Goal: Information Seeking & Learning: Find specific page/section

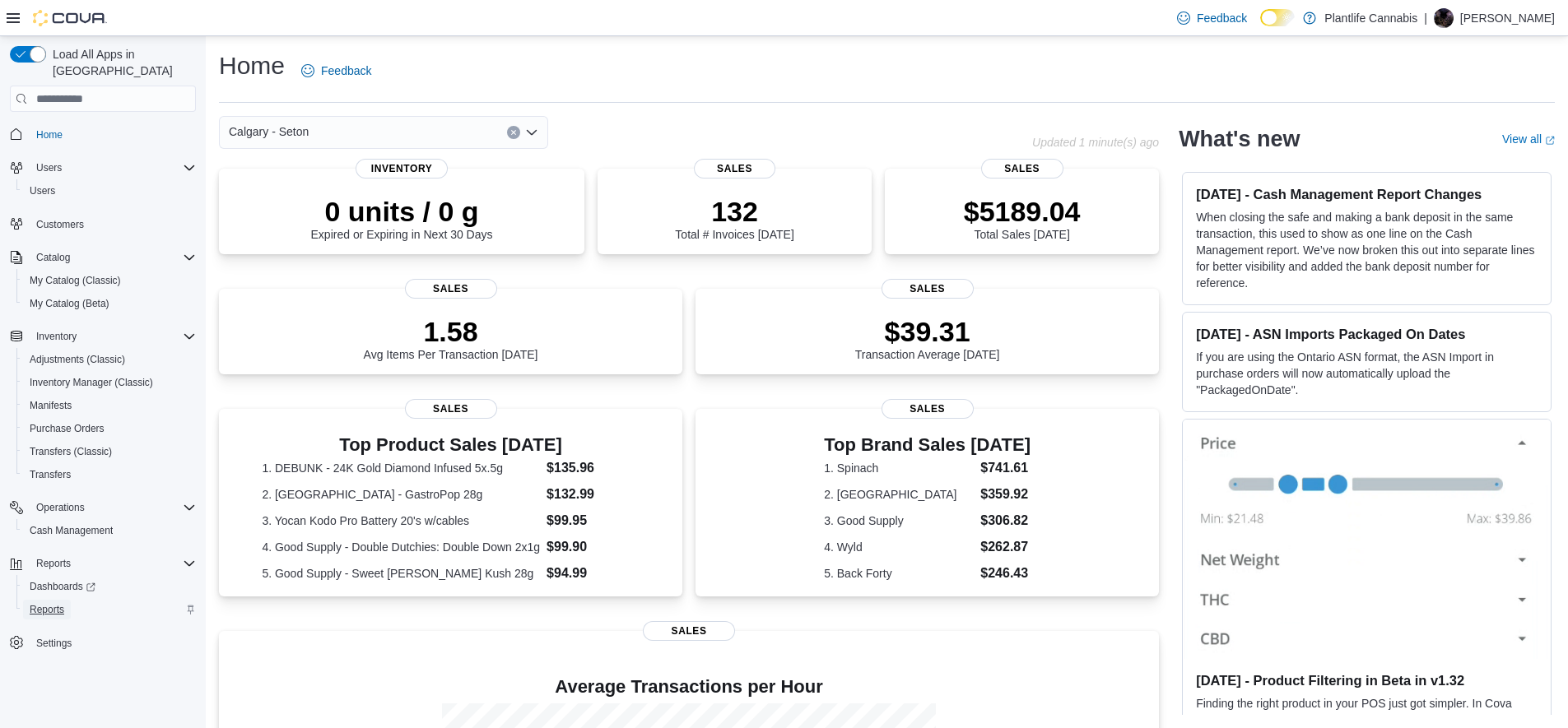
click at [56, 601] on span "Reports" at bounding box center [46, 609] width 34 height 19
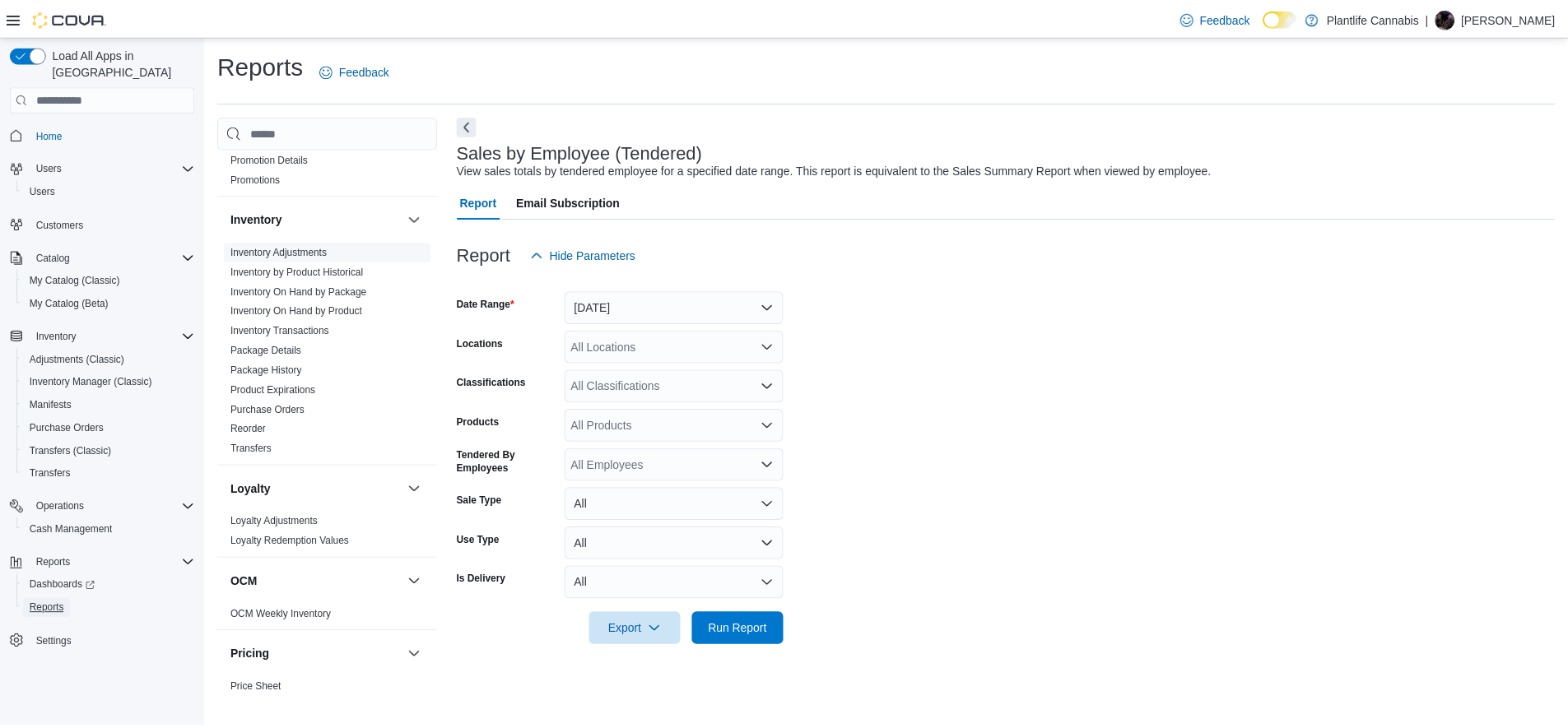
scroll to position [633, 0]
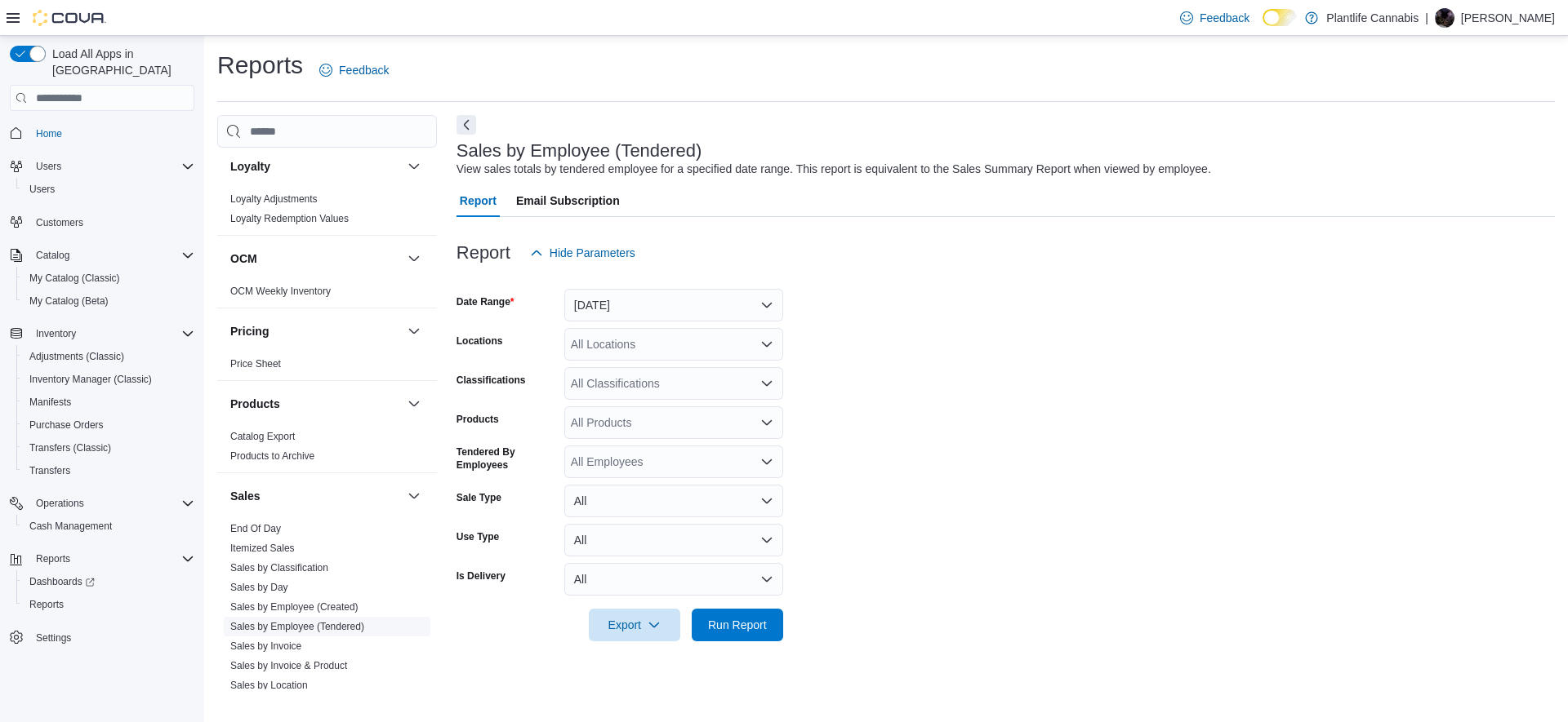
click at [303, 629] on link "Sales by Employee (Tendered)" at bounding box center [298, 626] width 134 height 11
click at [619, 314] on button "Yesterday" at bounding box center [674, 305] width 219 height 33
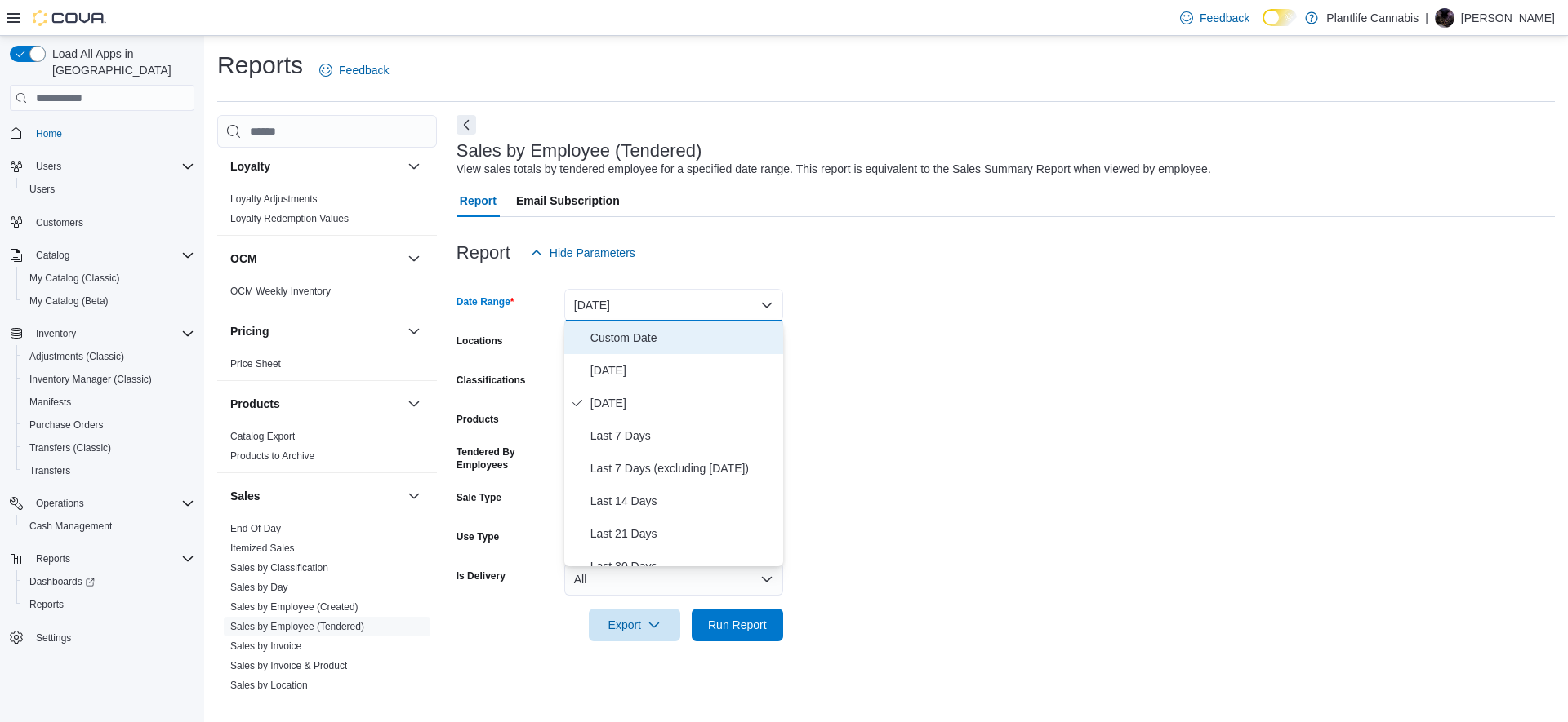
click at [635, 337] on span "Custom Date" at bounding box center [683, 337] width 187 height 19
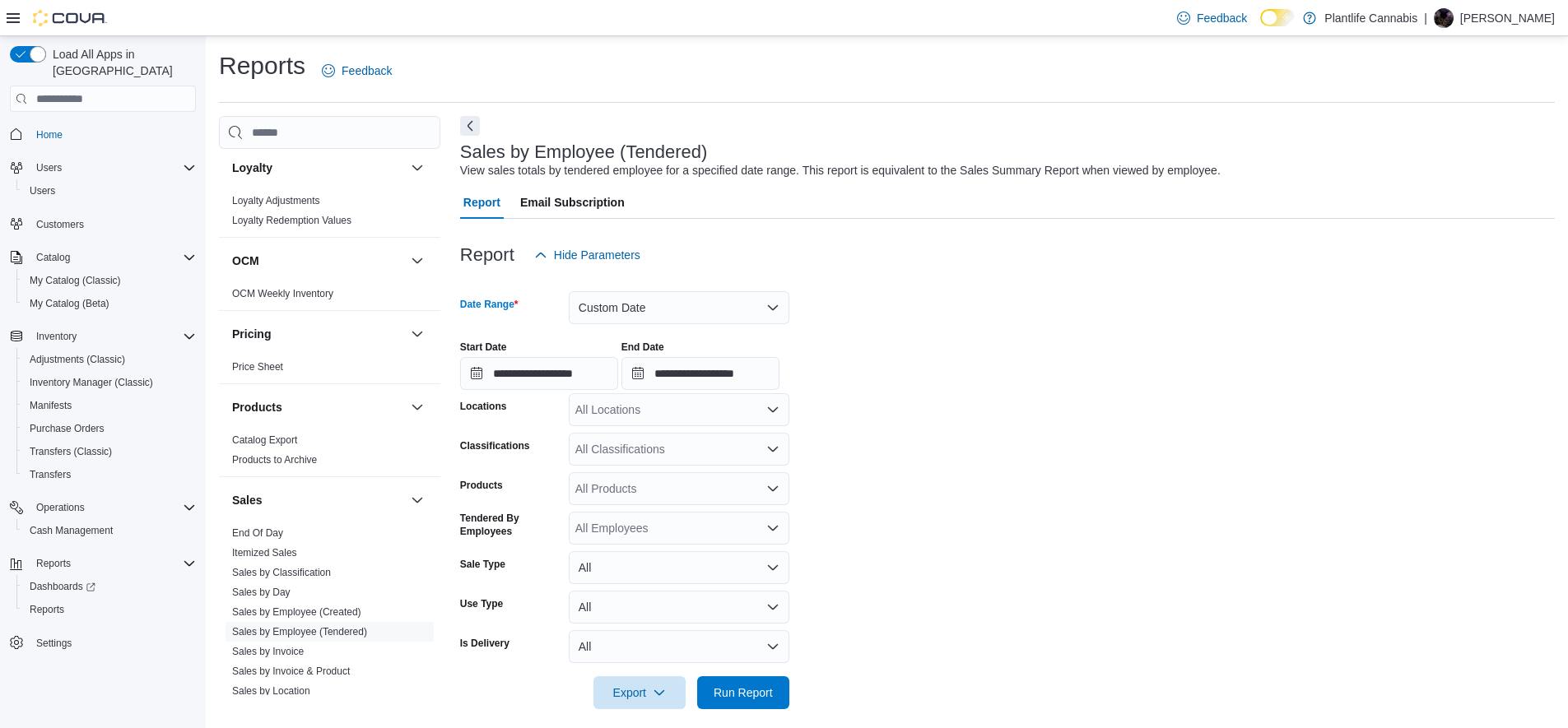
click at [579, 397] on div "All Locations" at bounding box center [679, 410] width 221 height 33
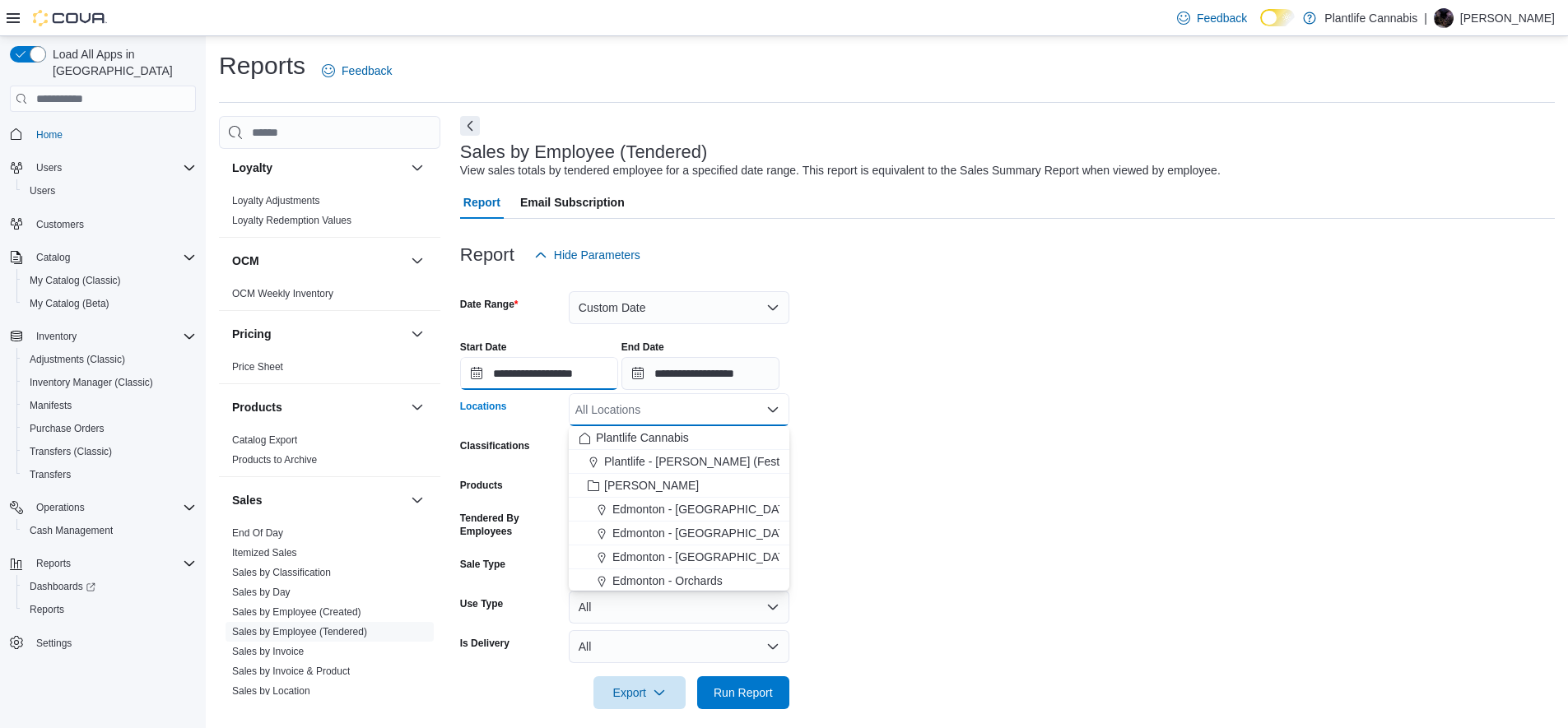
click at [576, 372] on input "**********" at bounding box center [539, 374] width 158 height 33
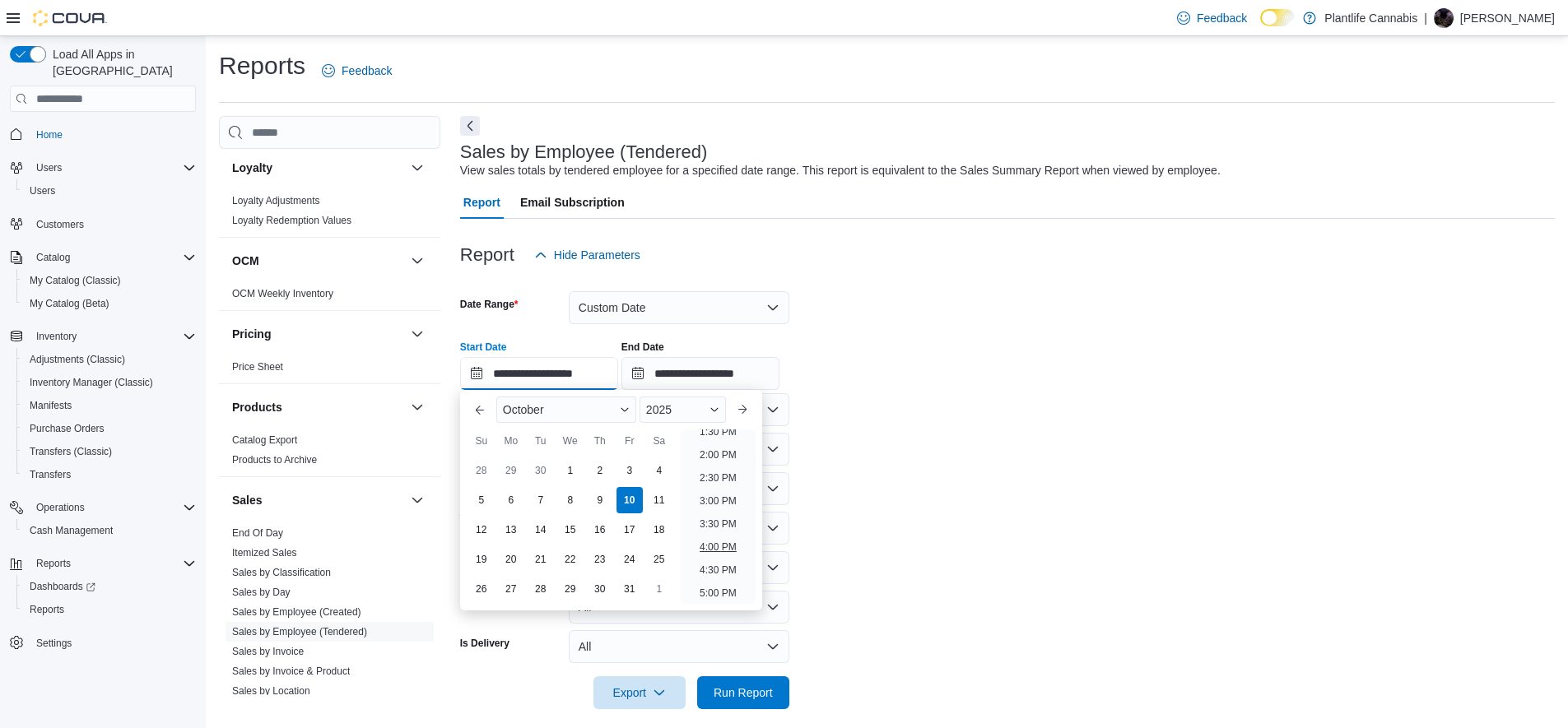
scroll to position [645, 0]
click at [713, 535] on li "4:00 PM" at bounding box center [718, 534] width 50 height 19
type input "**********"
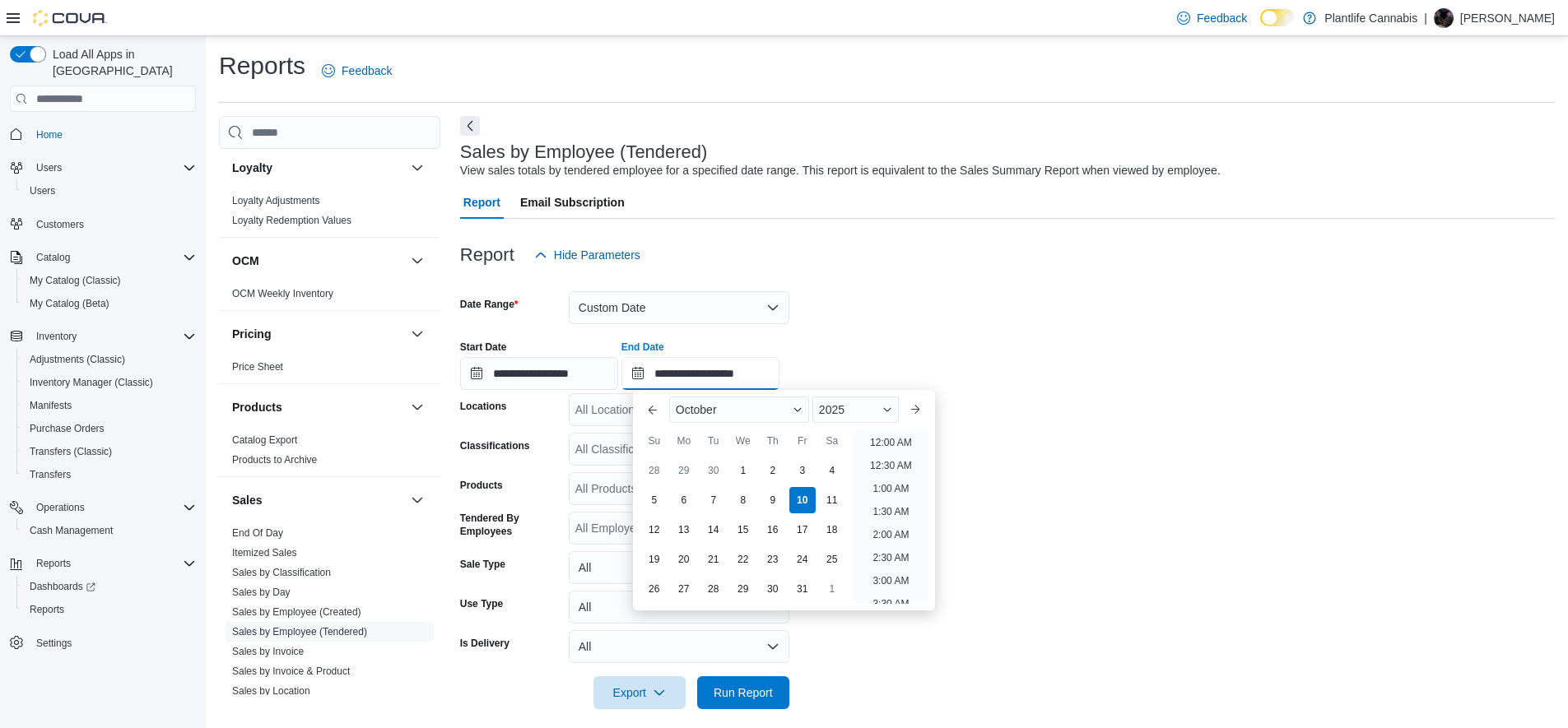
click at [750, 374] on input "**********" at bounding box center [701, 374] width 158 height 33
click at [896, 455] on li "6:00 PM" at bounding box center [891, 448] width 50 height 19
type input "**********"
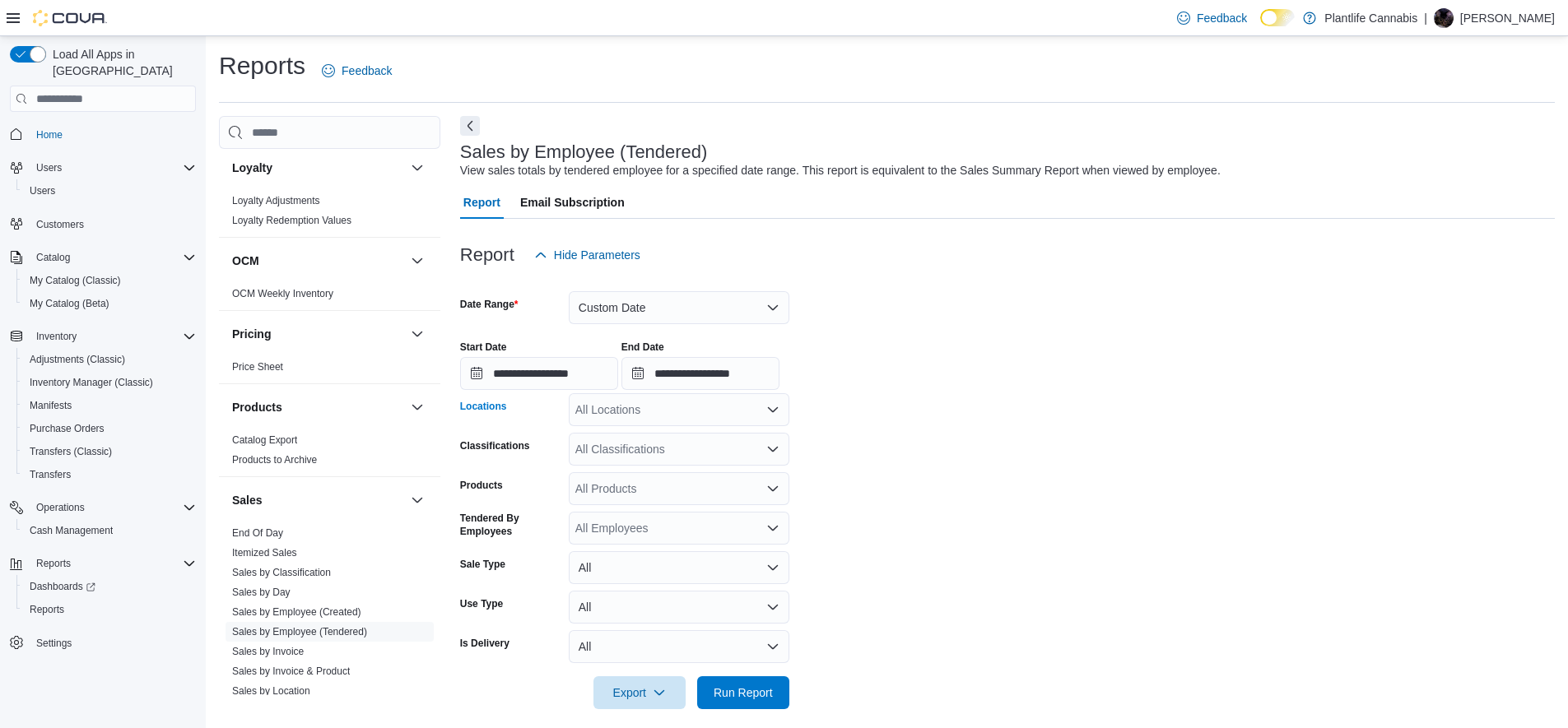
click at [639, 408] on div "All Locations" at bounding box center [679, 410] width 221 height 33
type input "***"
click at [646, 435] on span "Calgary - Seton" at bounding box center [652, 438] width 80 height 17
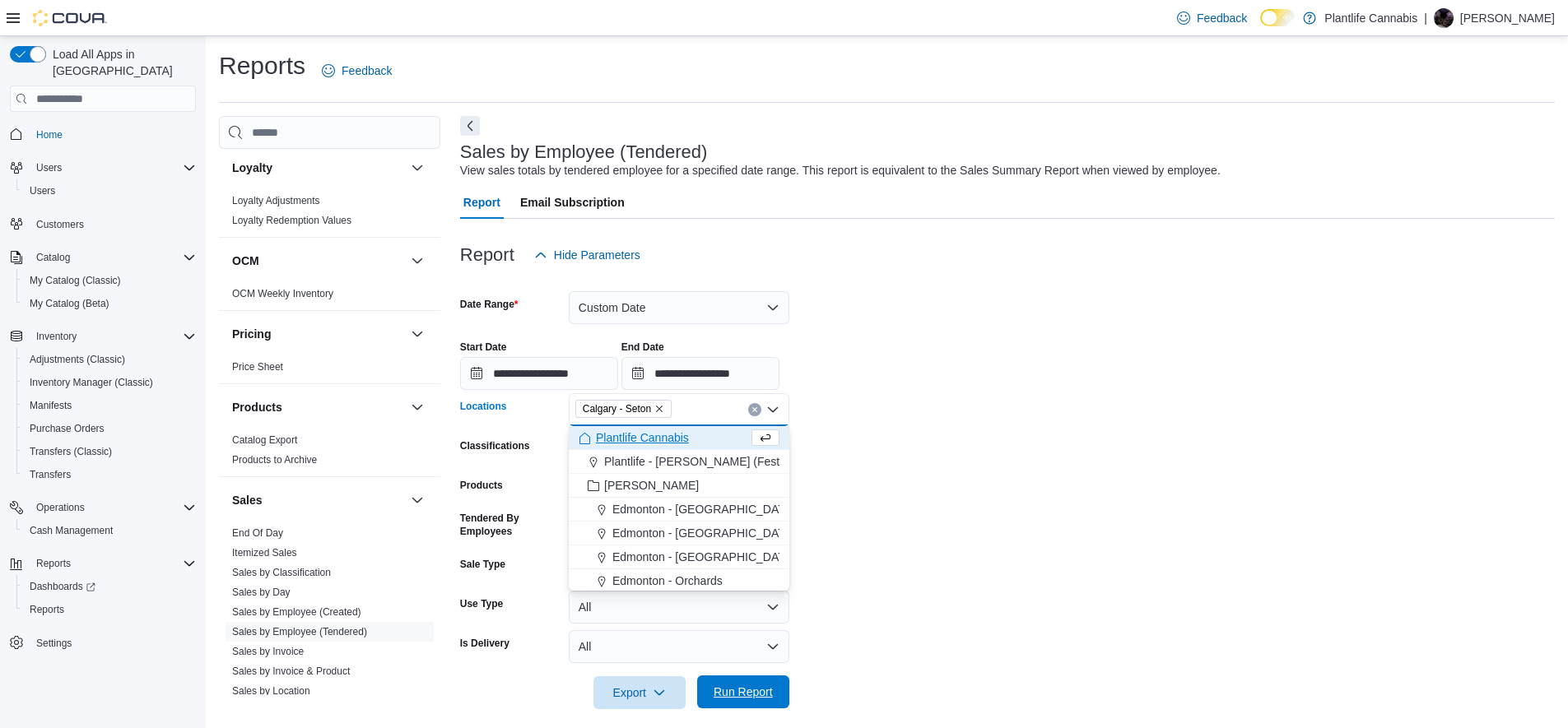
click at [712, 682] on span "Run Report" at bounding box center [743, 692] width 72 height 33
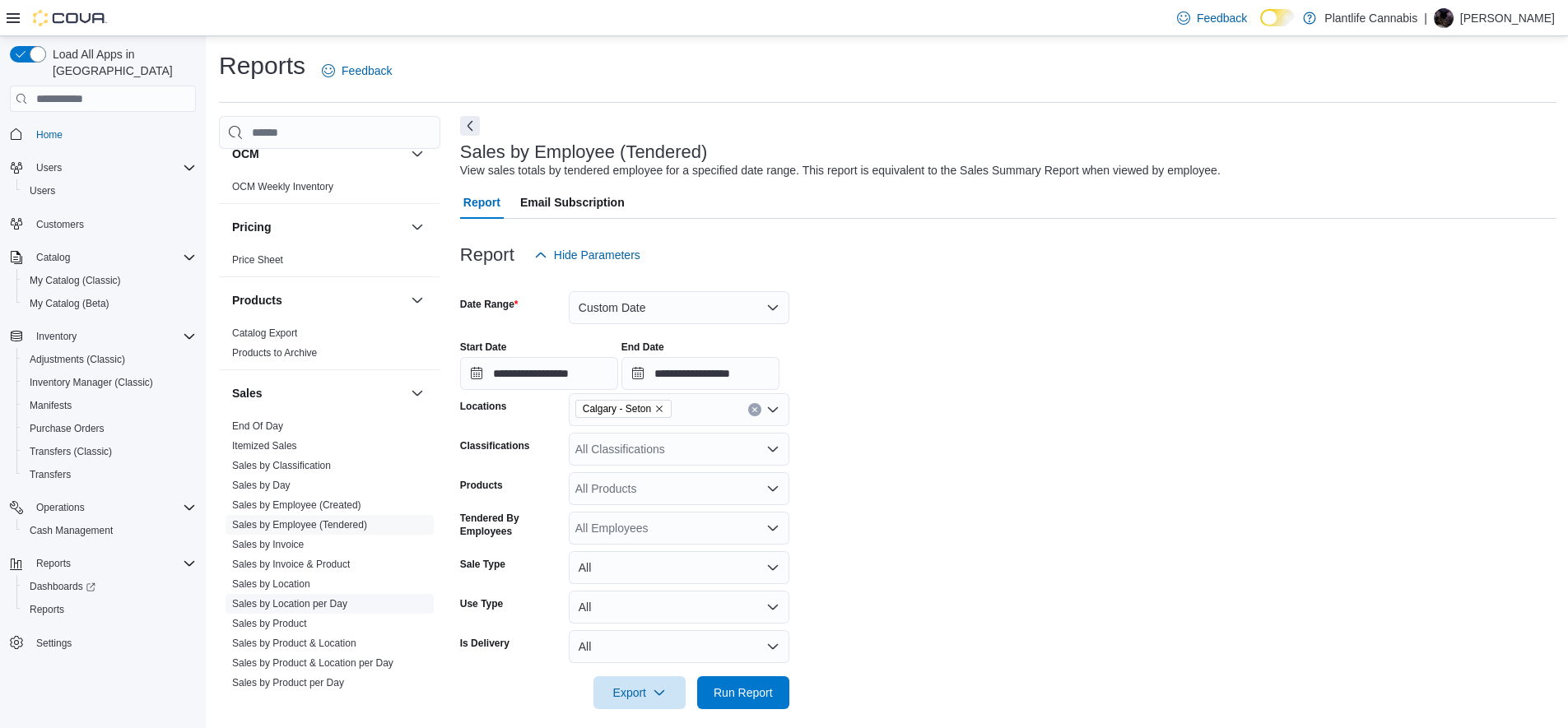
scroll to position [743, 0]
click at [292, 548] on span "Sales by Invoice" at bounding box center [329, 541] width 209 height 19
click at [288, 545] on link "Sales by Invoice" at bounding box center [268, 541] width 71 height 11
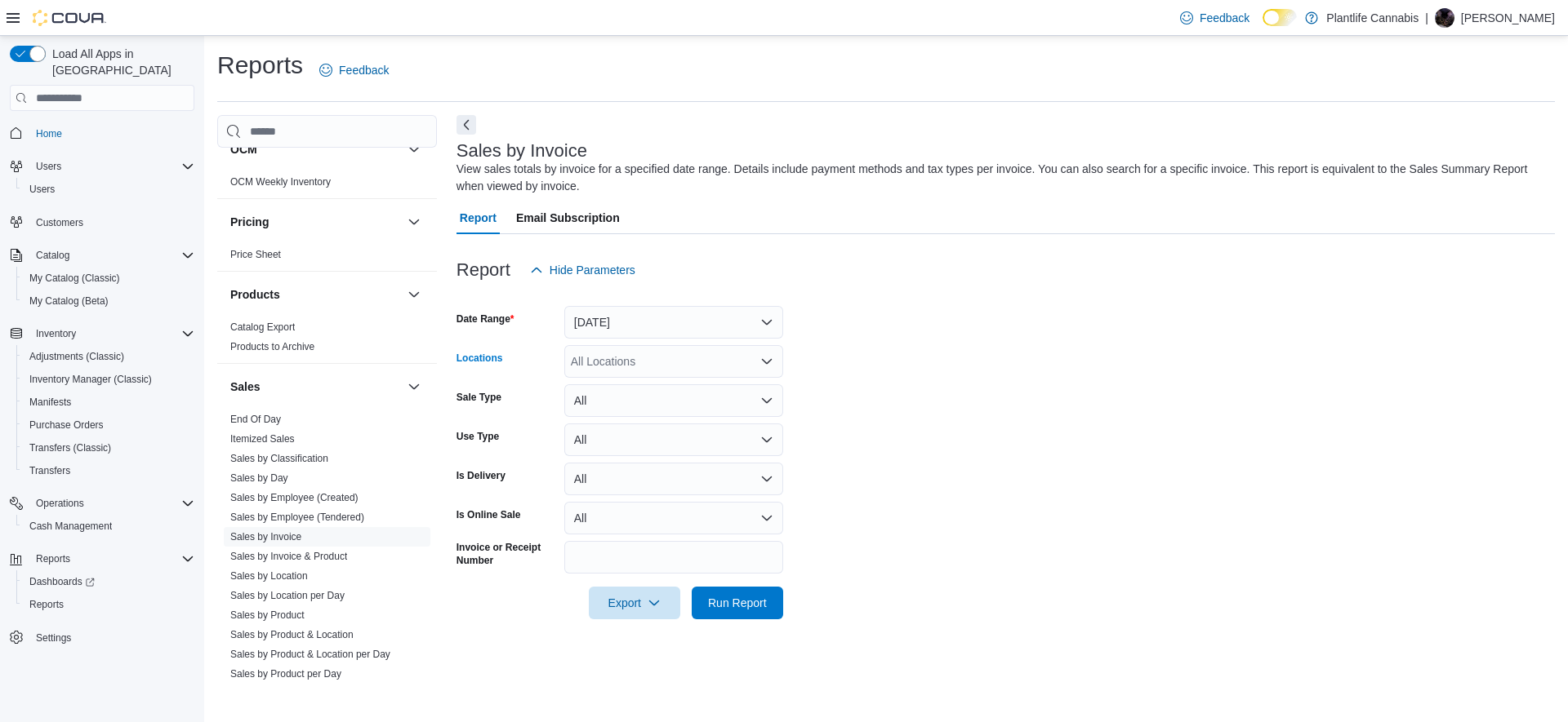
click at [612, 364] on div "All Locations" at bounding box center [674, 362] width 219 height 33
type input "***"
click at [622, 391] on span "Calgary - Seton" at bounding box center [647, 389] width 79 height 17
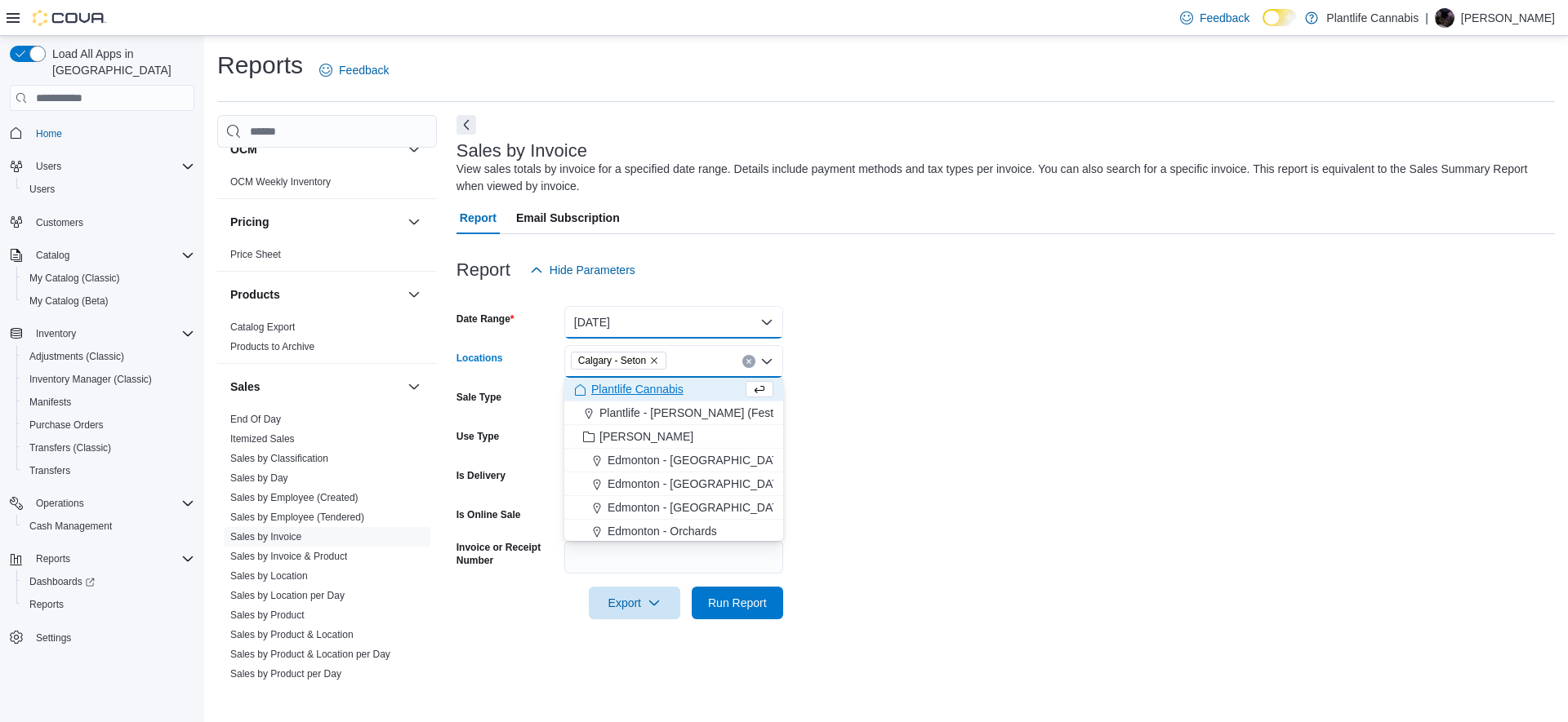
click at [611, 318] on button "Yesterday" at bounding box center [674, 322] width 219 height 33
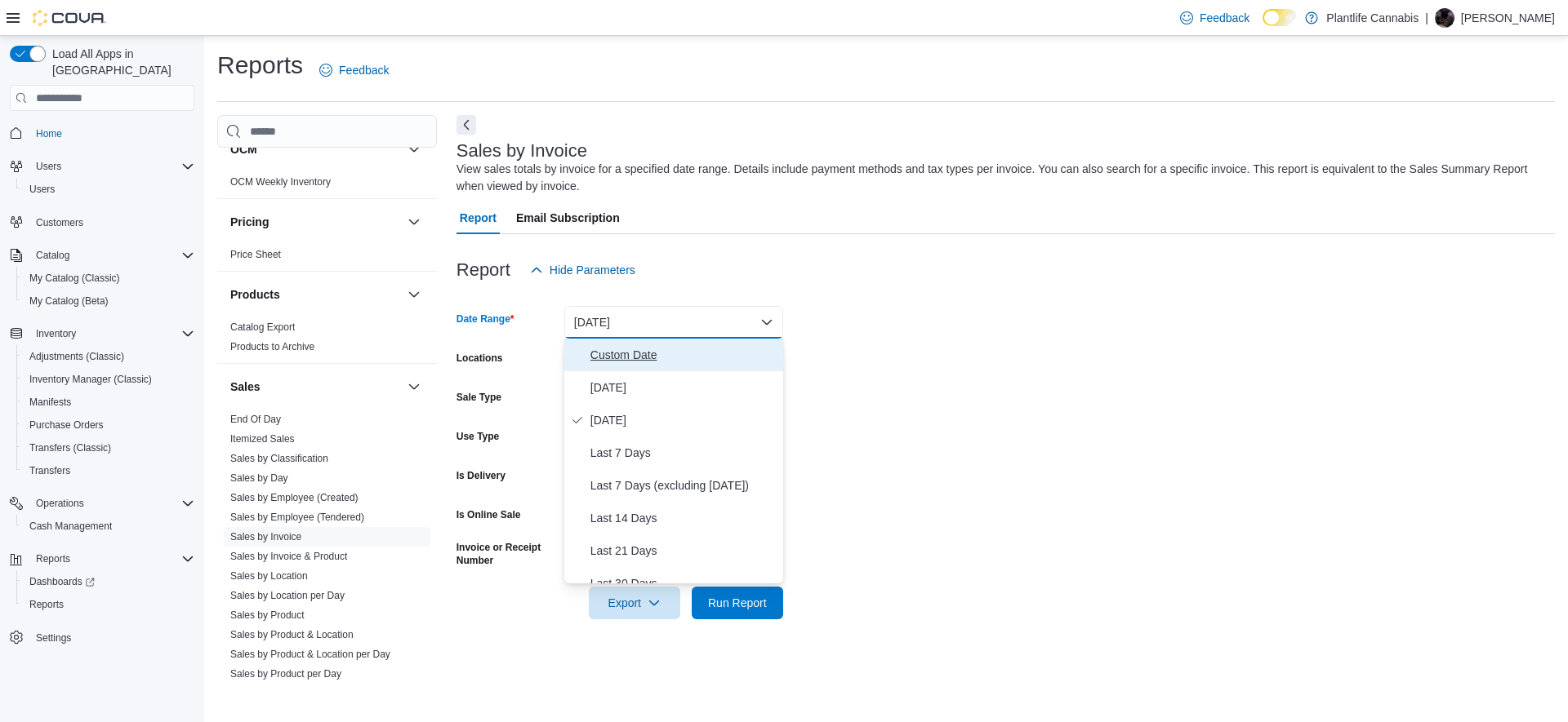
click at [609, 355] on span "Custom Date" at bounding box center [683, 355] width 187 height 19
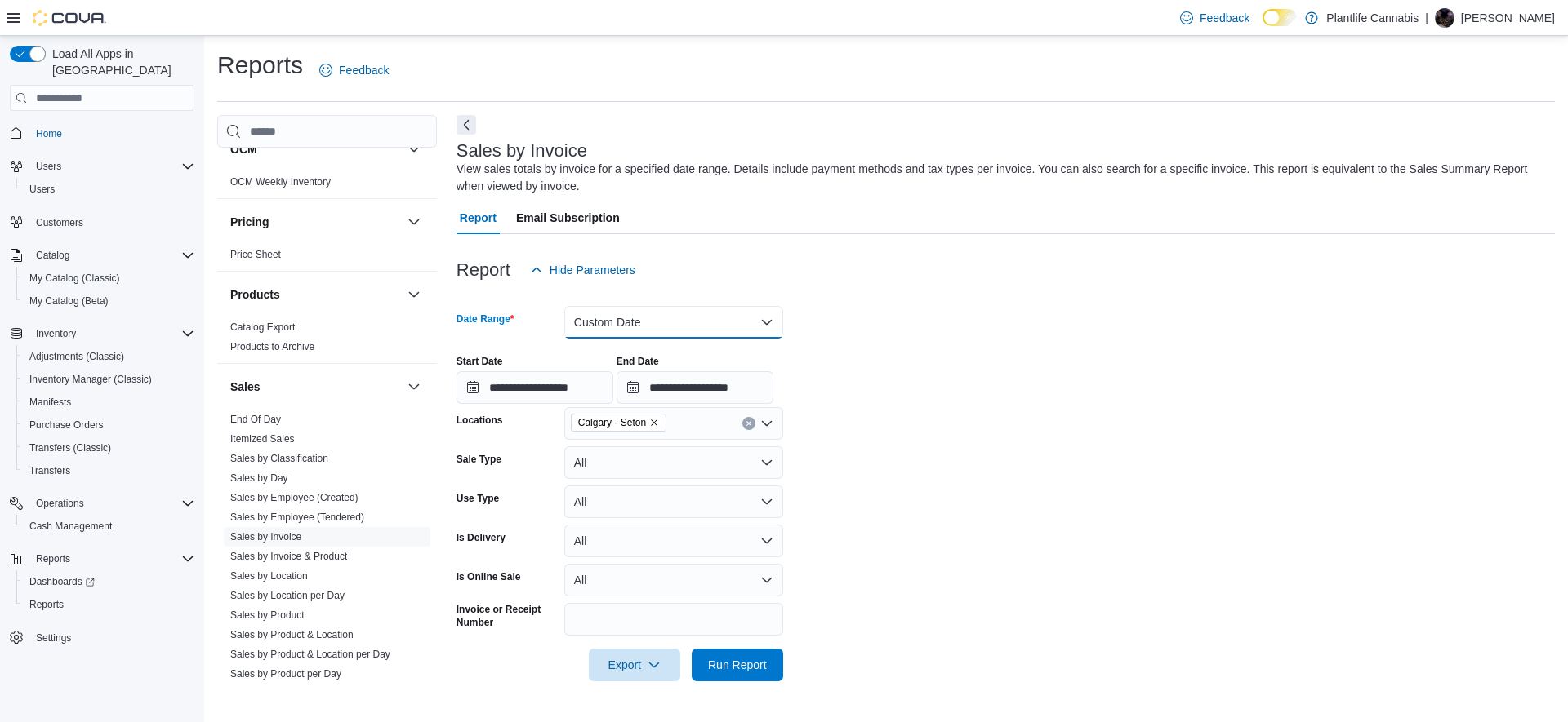
click at [632, 319] on button "Custom Date" at bounding box center [674, 322] width 219 height 33
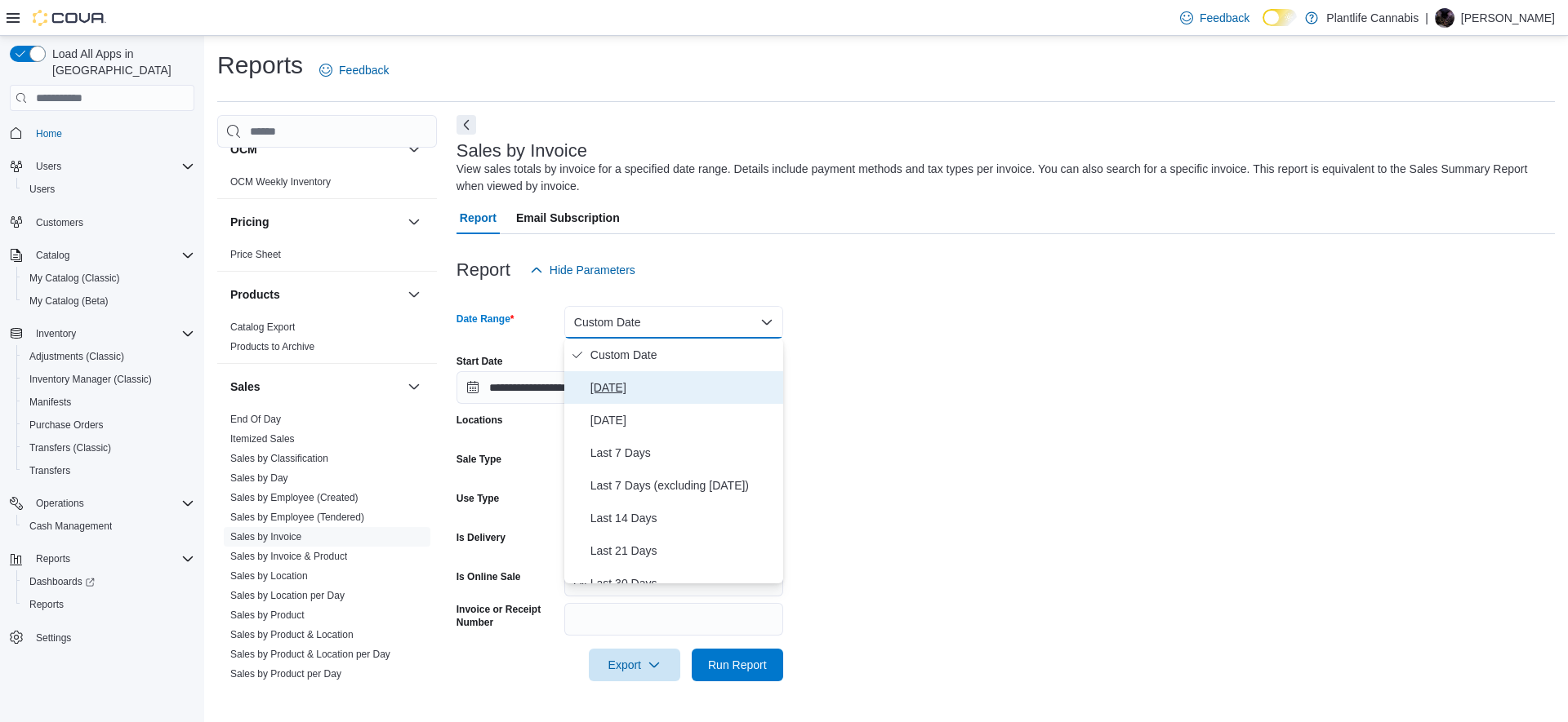
click at [617, 383] on span "Today" at bounding box center [683, 387] width 187 height 19
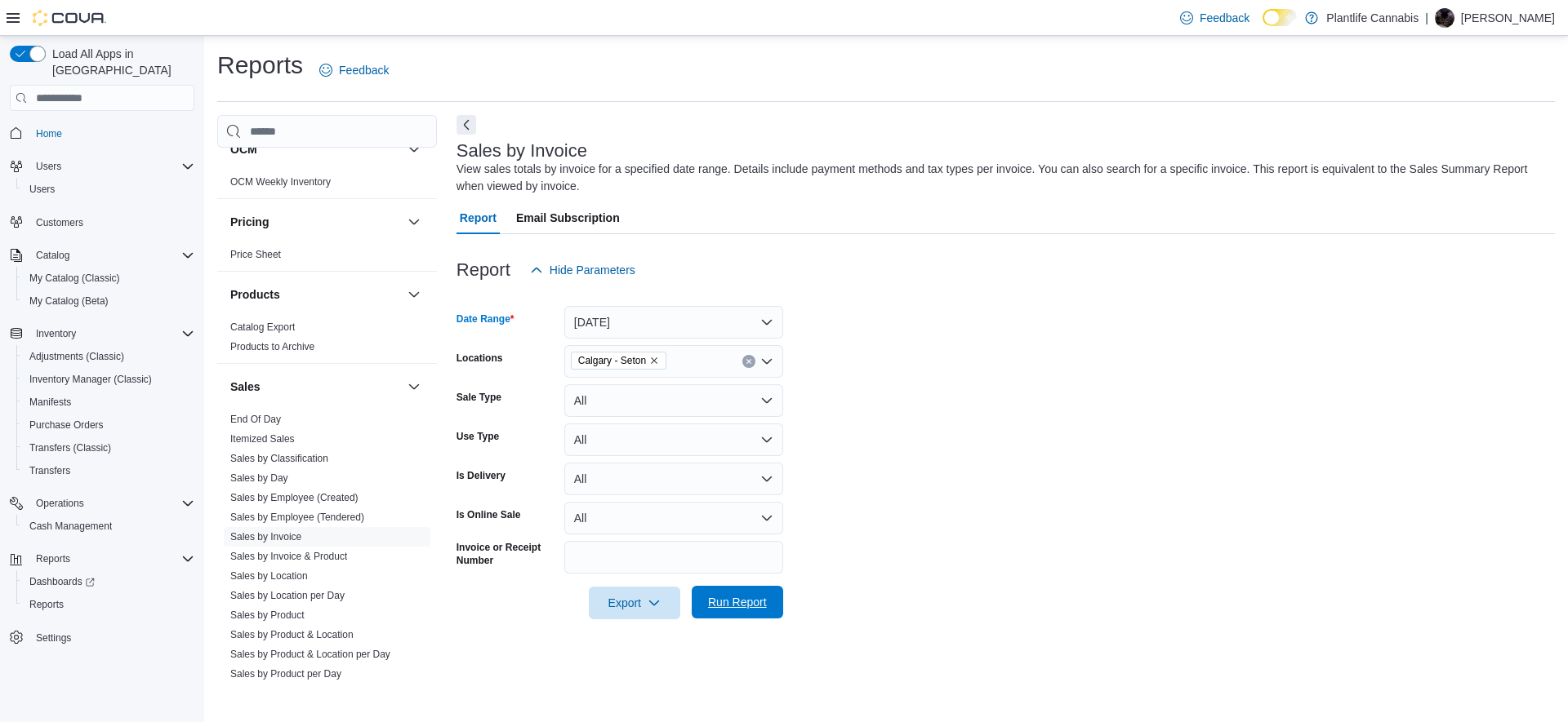
click at [759, 602] on span "Run Report" at bounding box center [737, 603] width 59 height 17
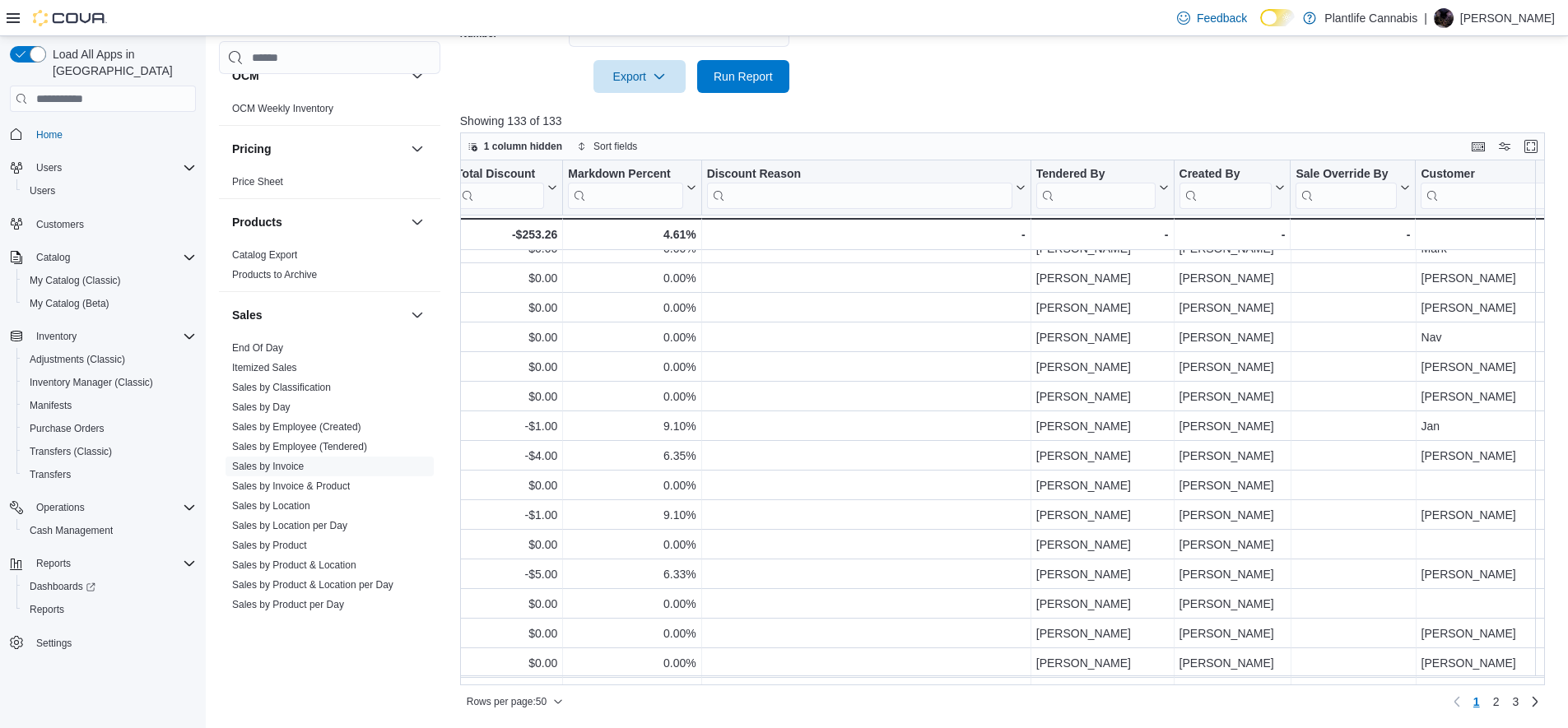
scroll to position [432, 1684]
click at [1077, 200] on input "search" at bounding box center [1092, 195] width 120 height 26
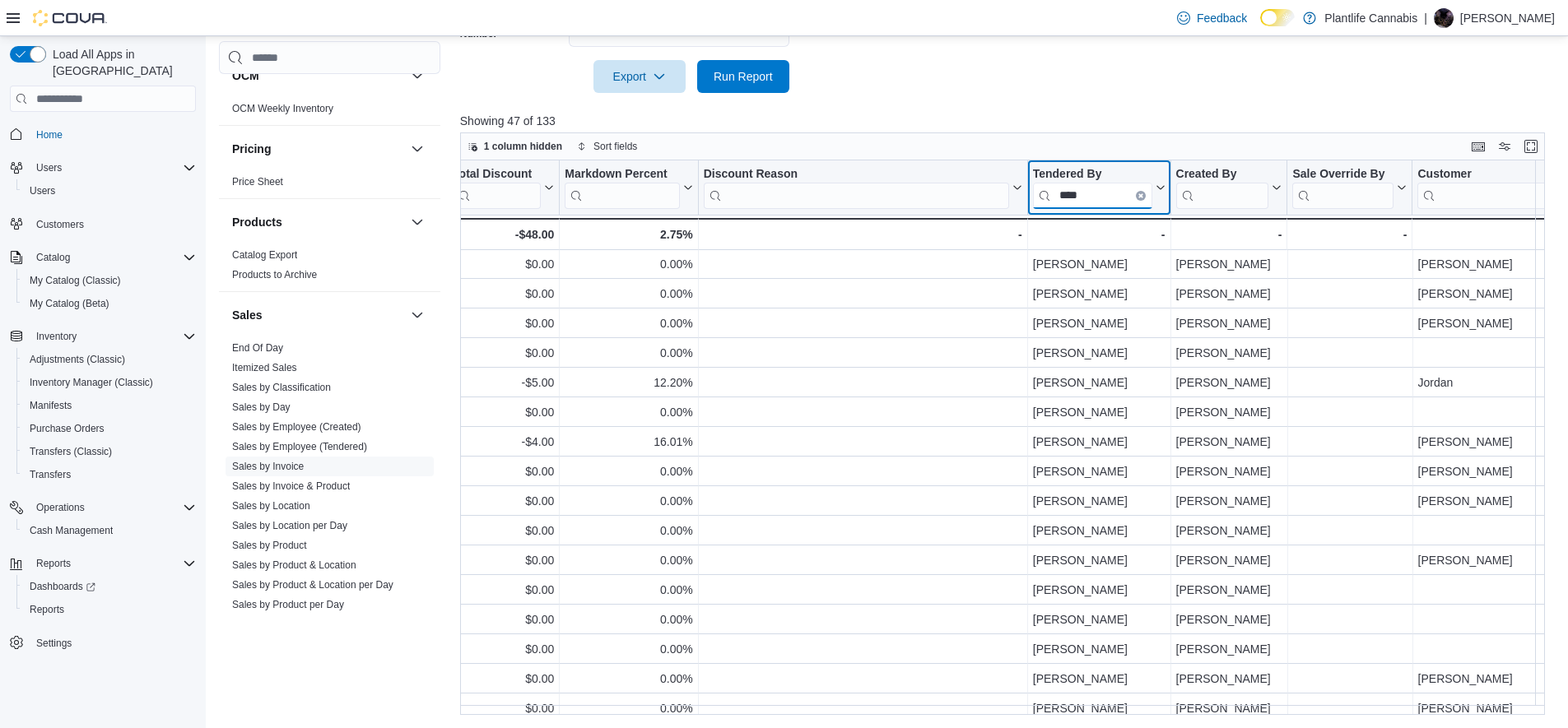
type input "****"
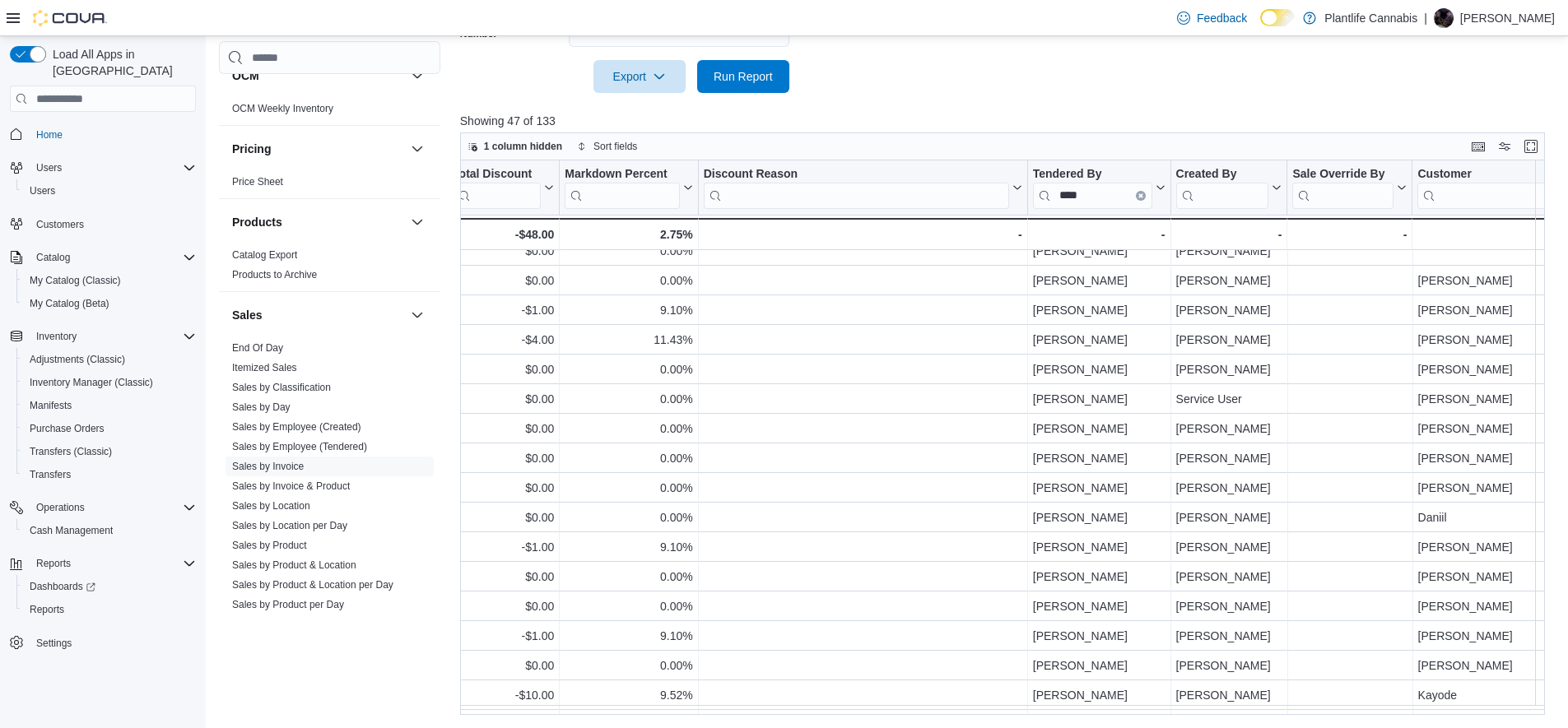
scroll to position [0, 1684]
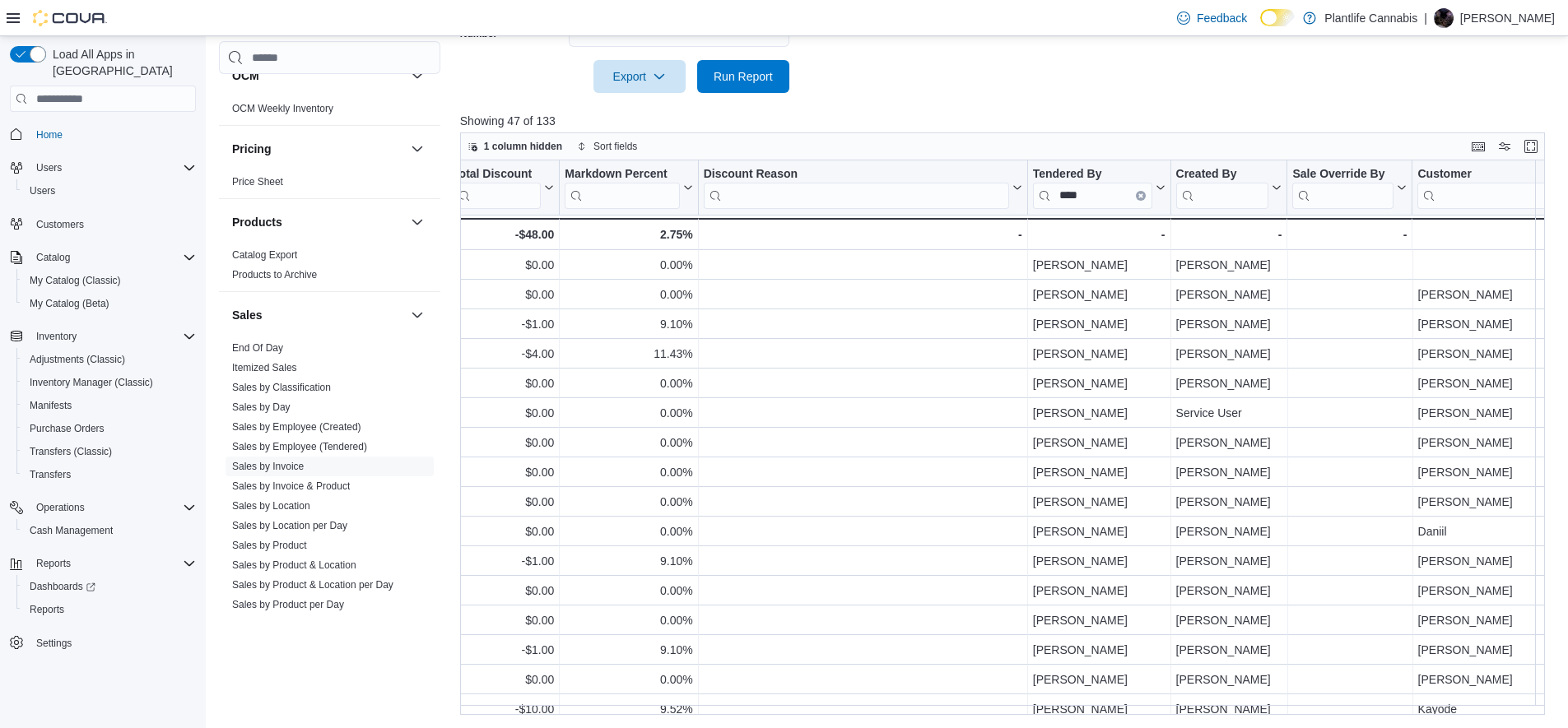
drag, startPoint x: 926, startPoint y: 715, endPoint x: 861, endPoint y: 714, distance: 65.0
click at [859, 715] on div "Reports Feedback Cash Management Cash Management Cash Out Details Customer Cust…" at bounding box center [888, 116] width 1364 height 1224
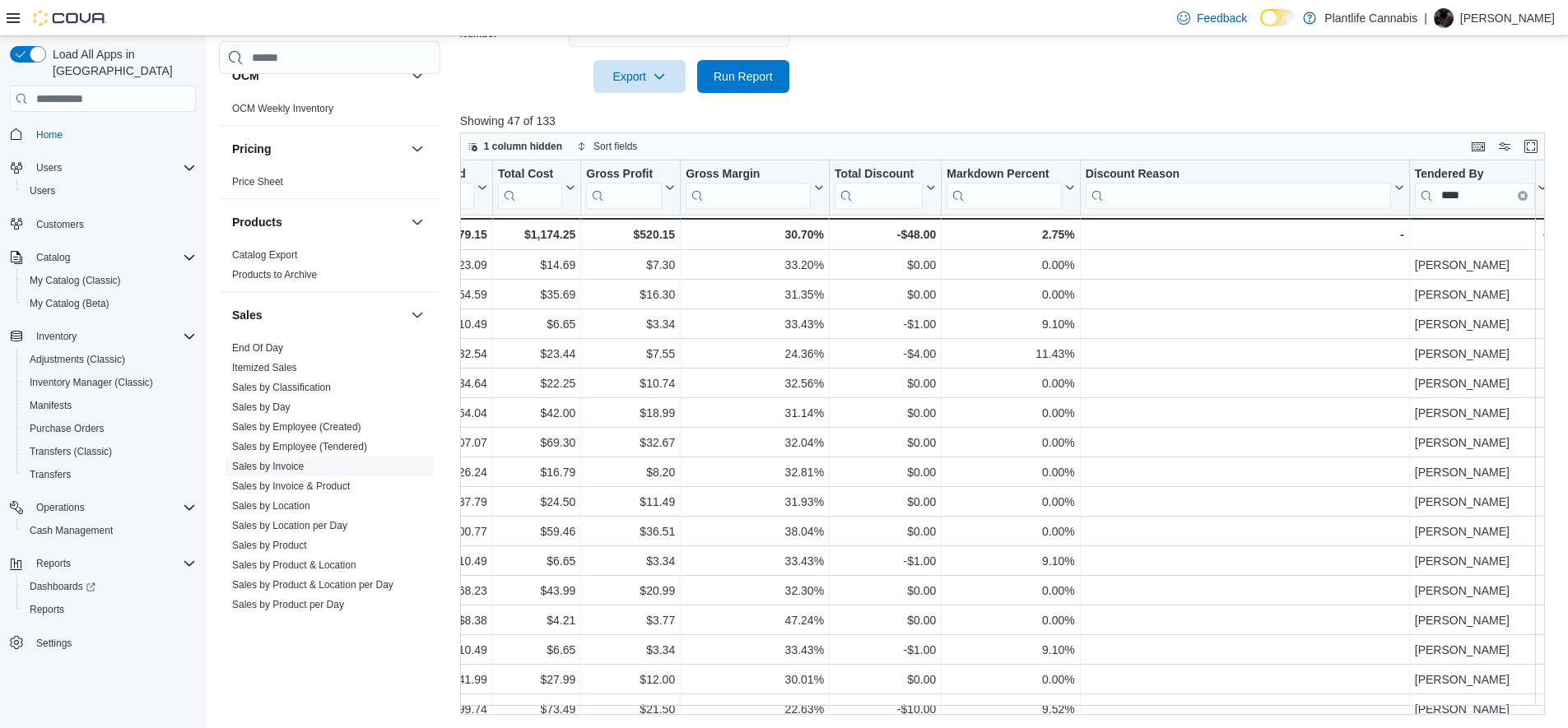
scroll to position [0, 1236]
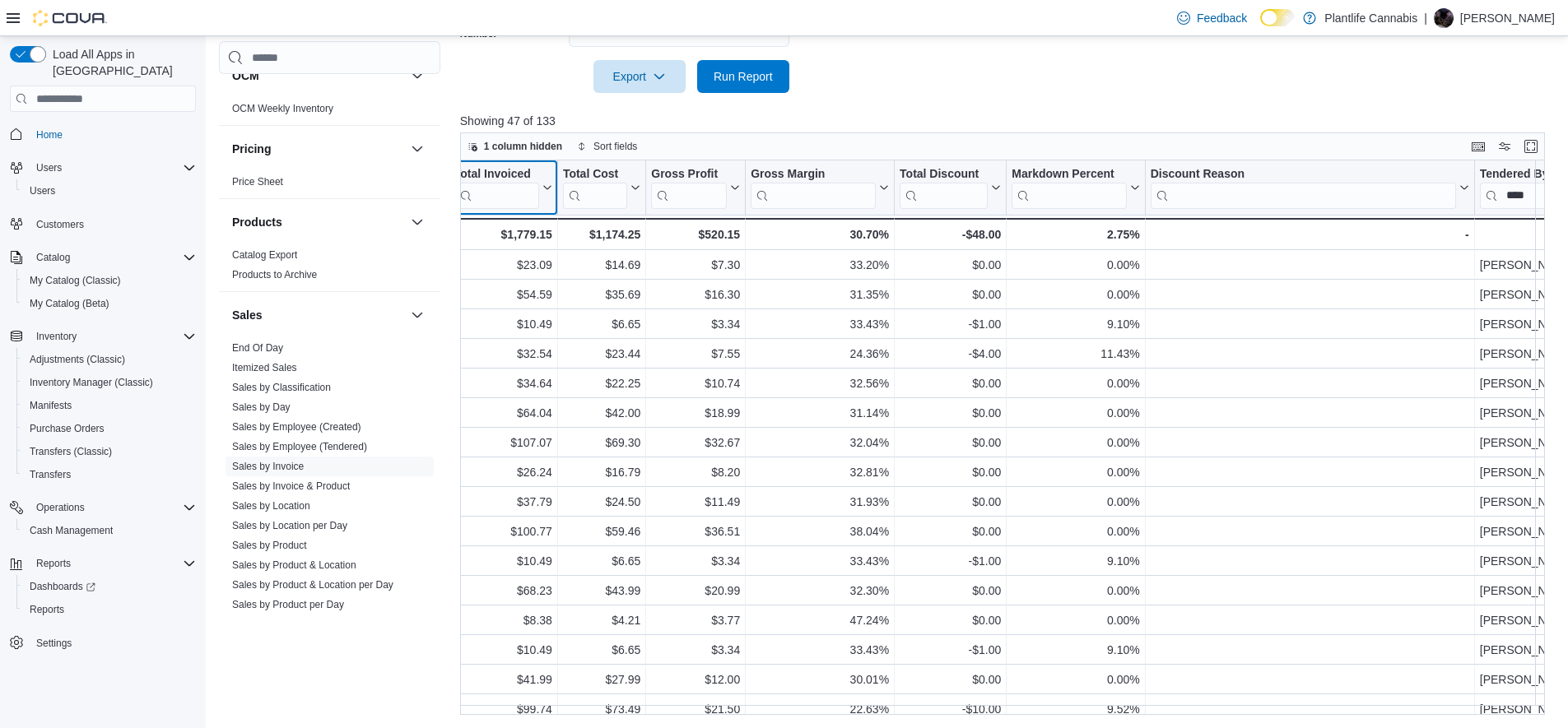
click at [549, 195] on button "Total Invoiced" at bounding box center [503, 187] width 98 height 42
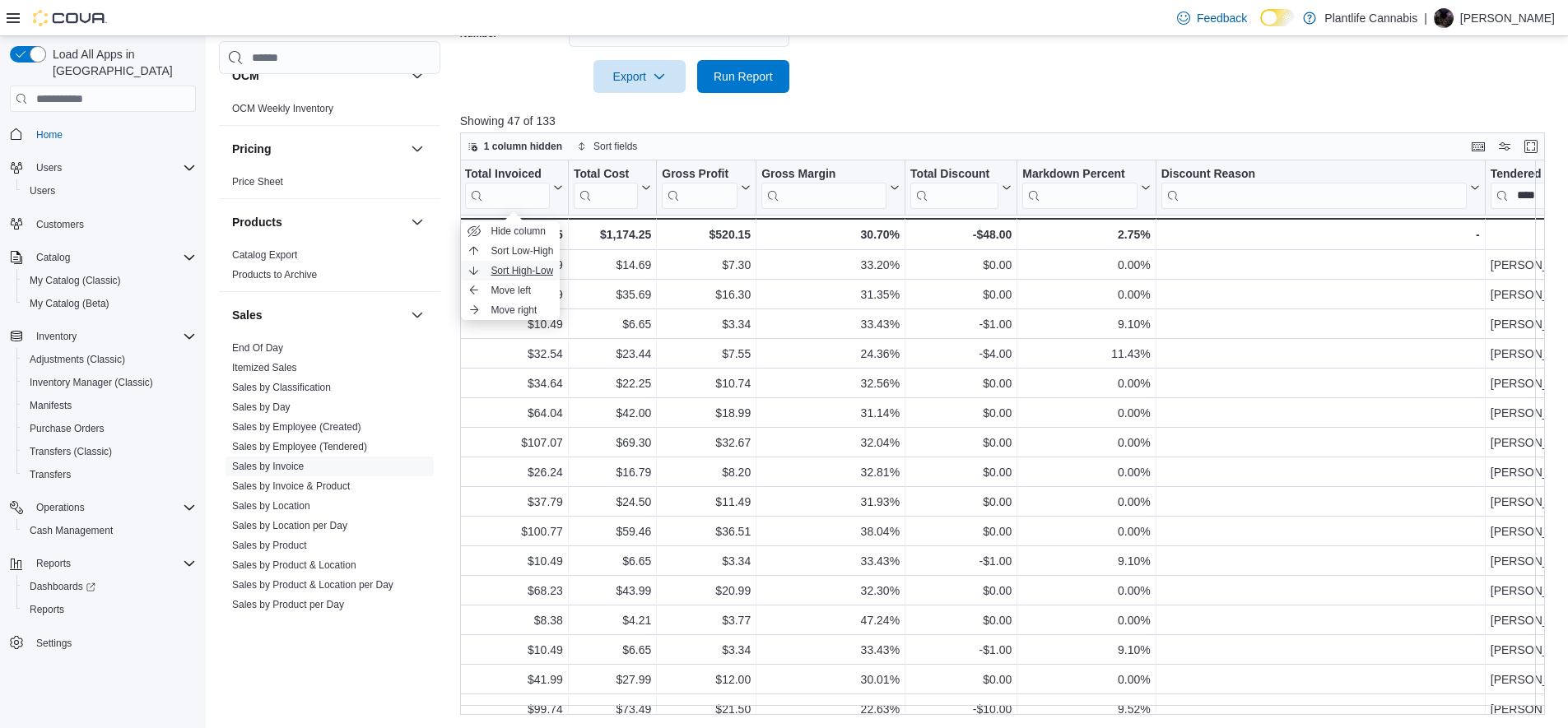
click at [529, 269] on span "Sort High-Low" at bounding box center [522, 270] width 63 height 13
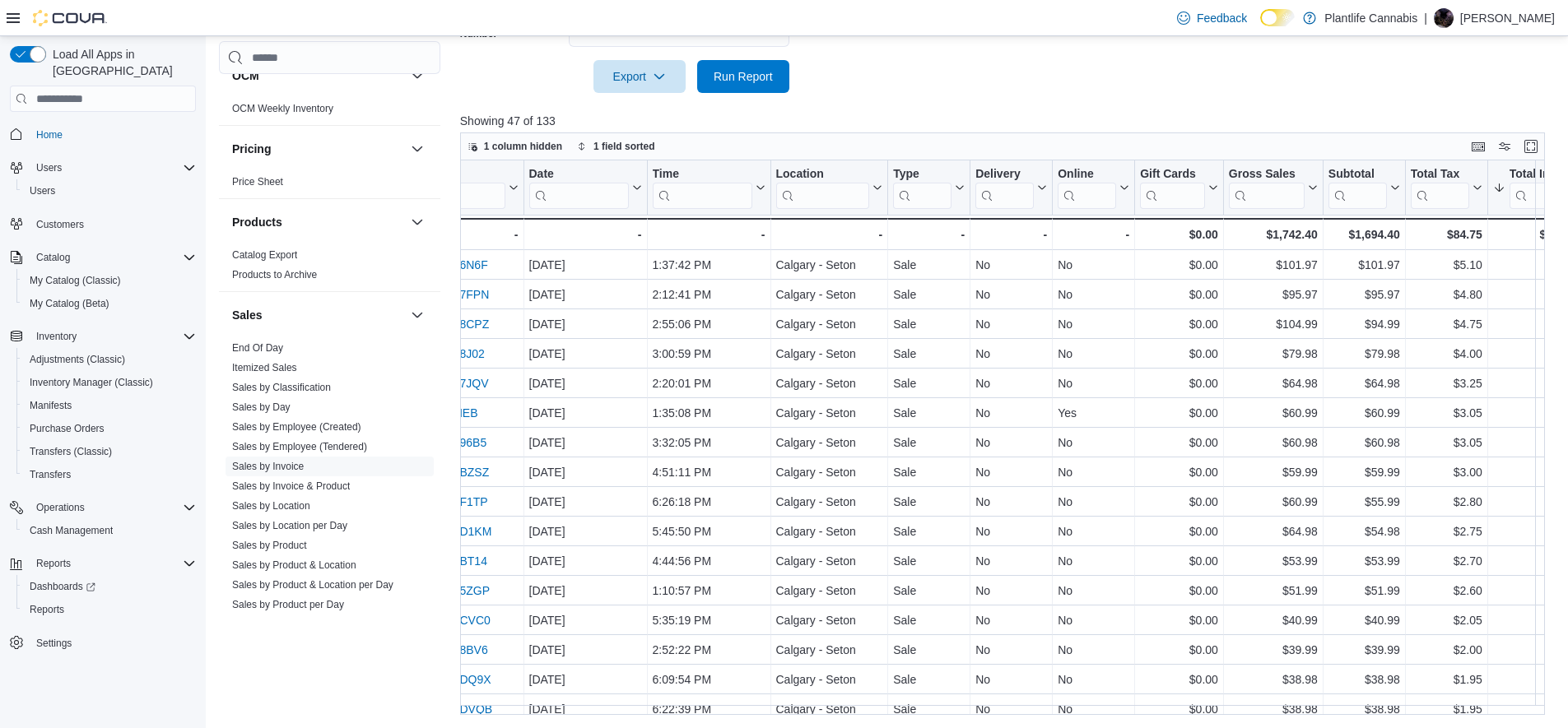
scroll to position [0, 114]
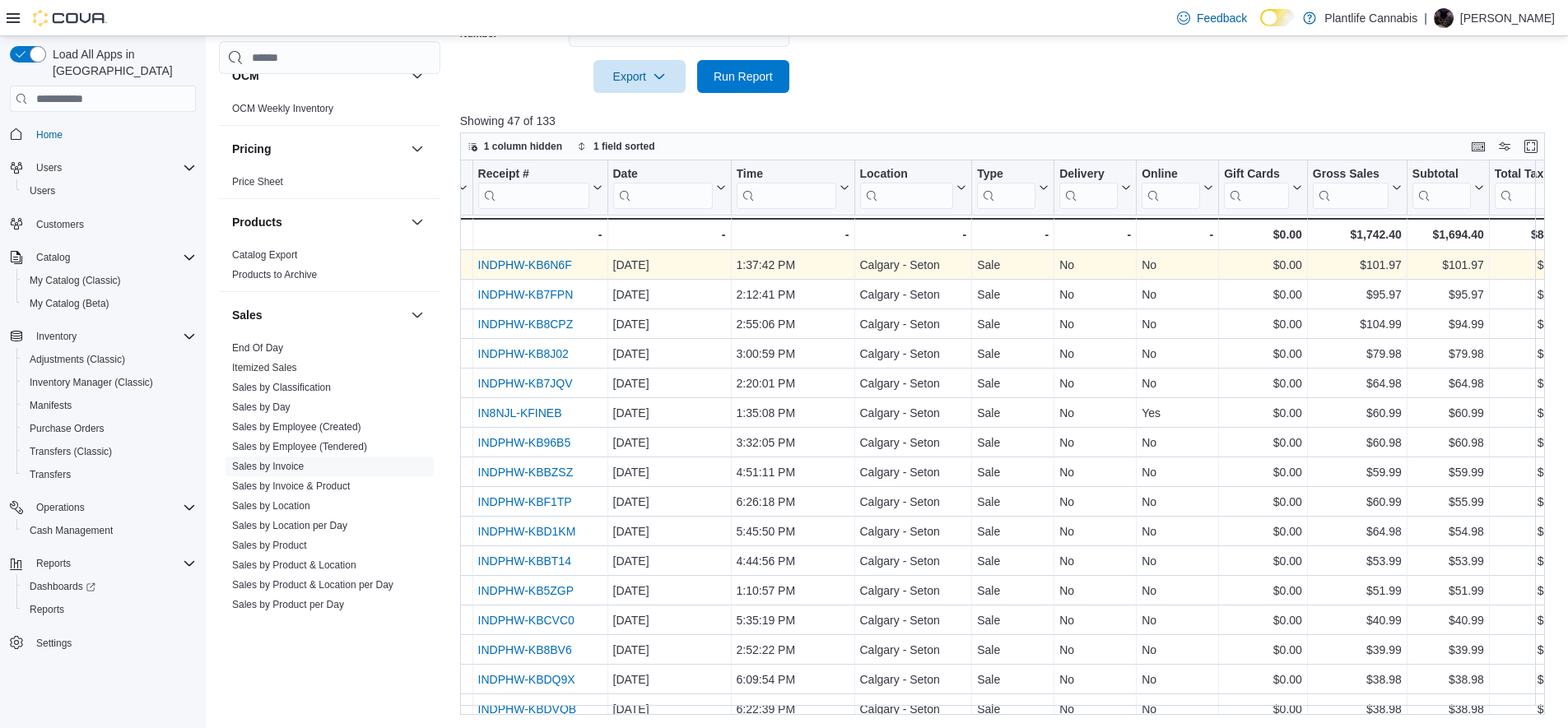
click at [542, 261] on link "INDPHW-KB6N6F" at bounding box center [524, 265] width 94 height 13
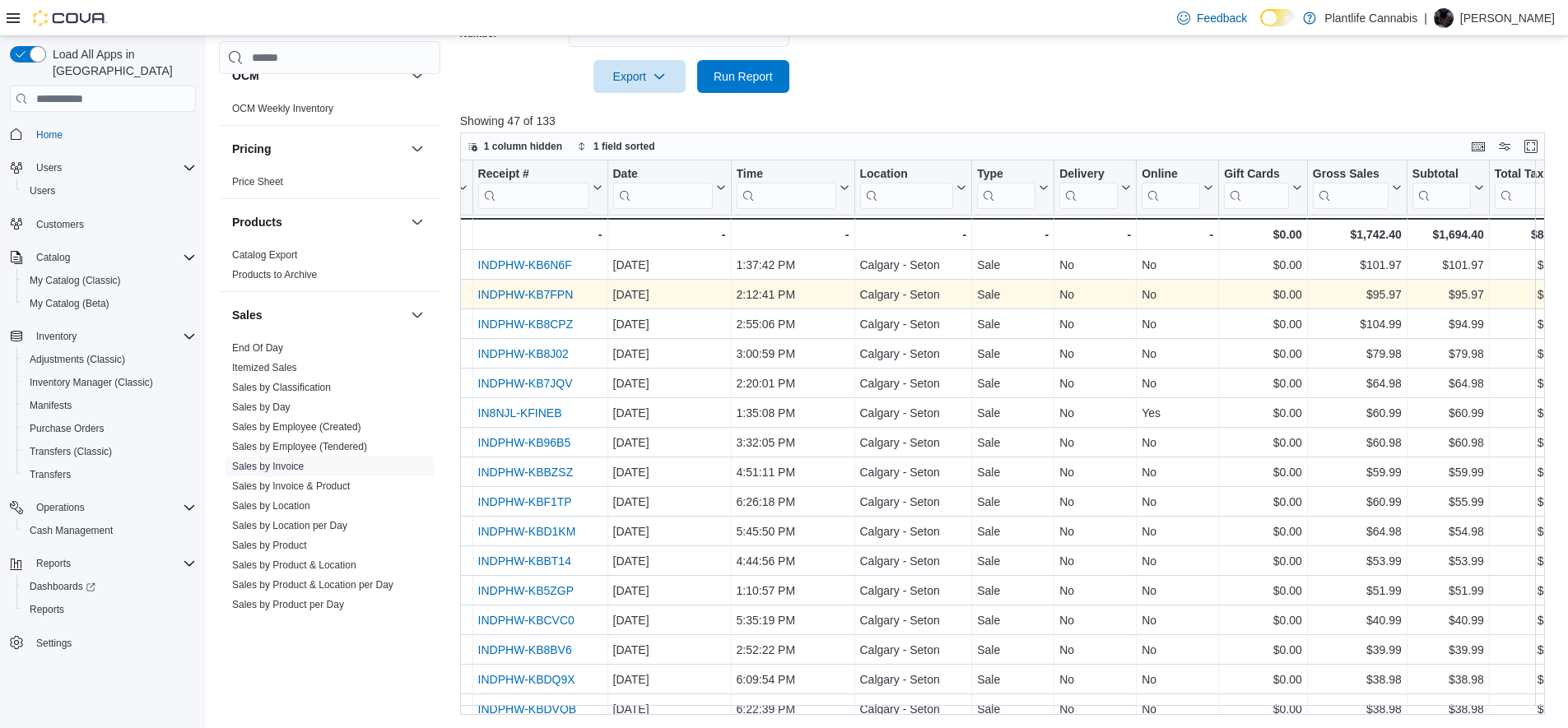
click at [545, 298] on link "INDPHW-KB7FPN" at bounding box center [525, 295] width 95 height 13
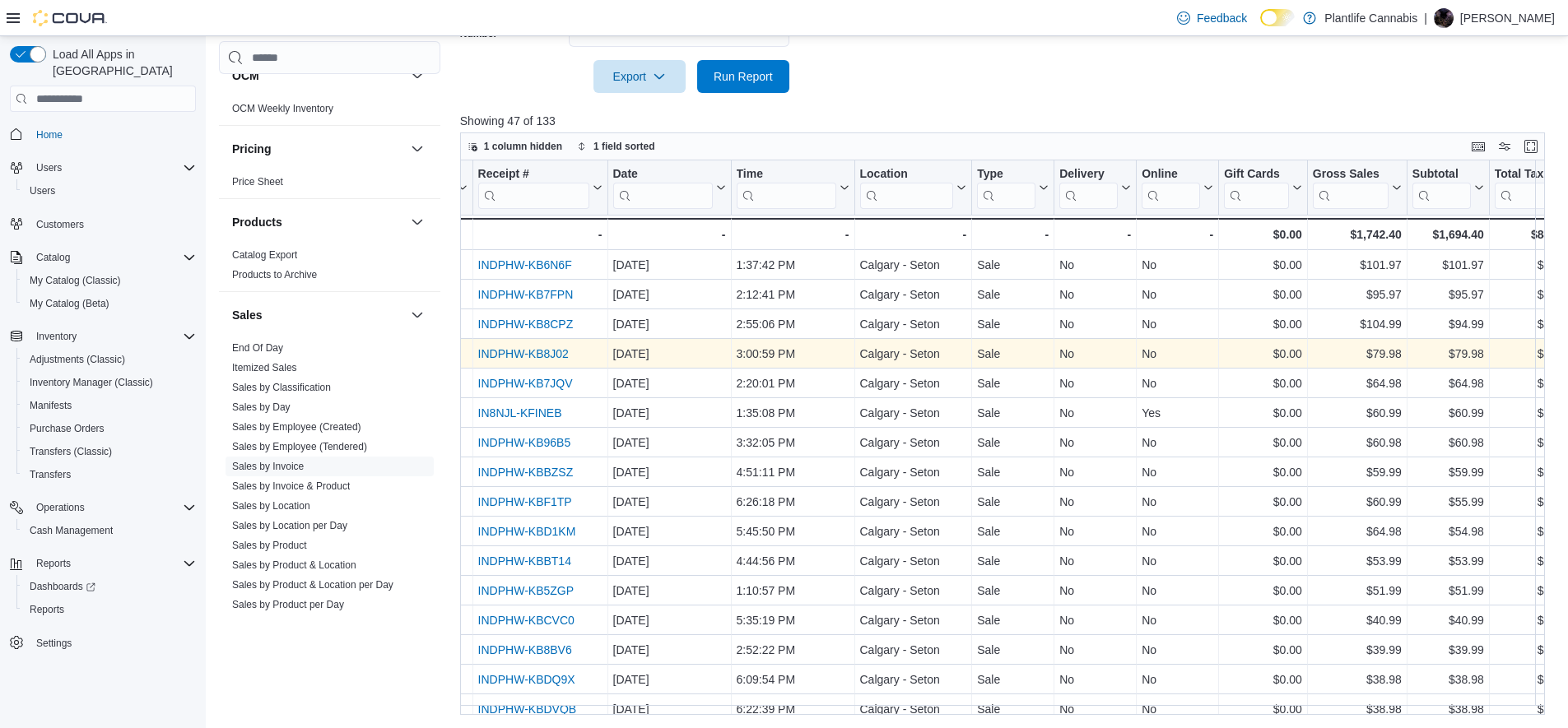
click at [548, 353] on link "INDPHW-KB8J02" at bounding box center [523, 354] width 91 height 13
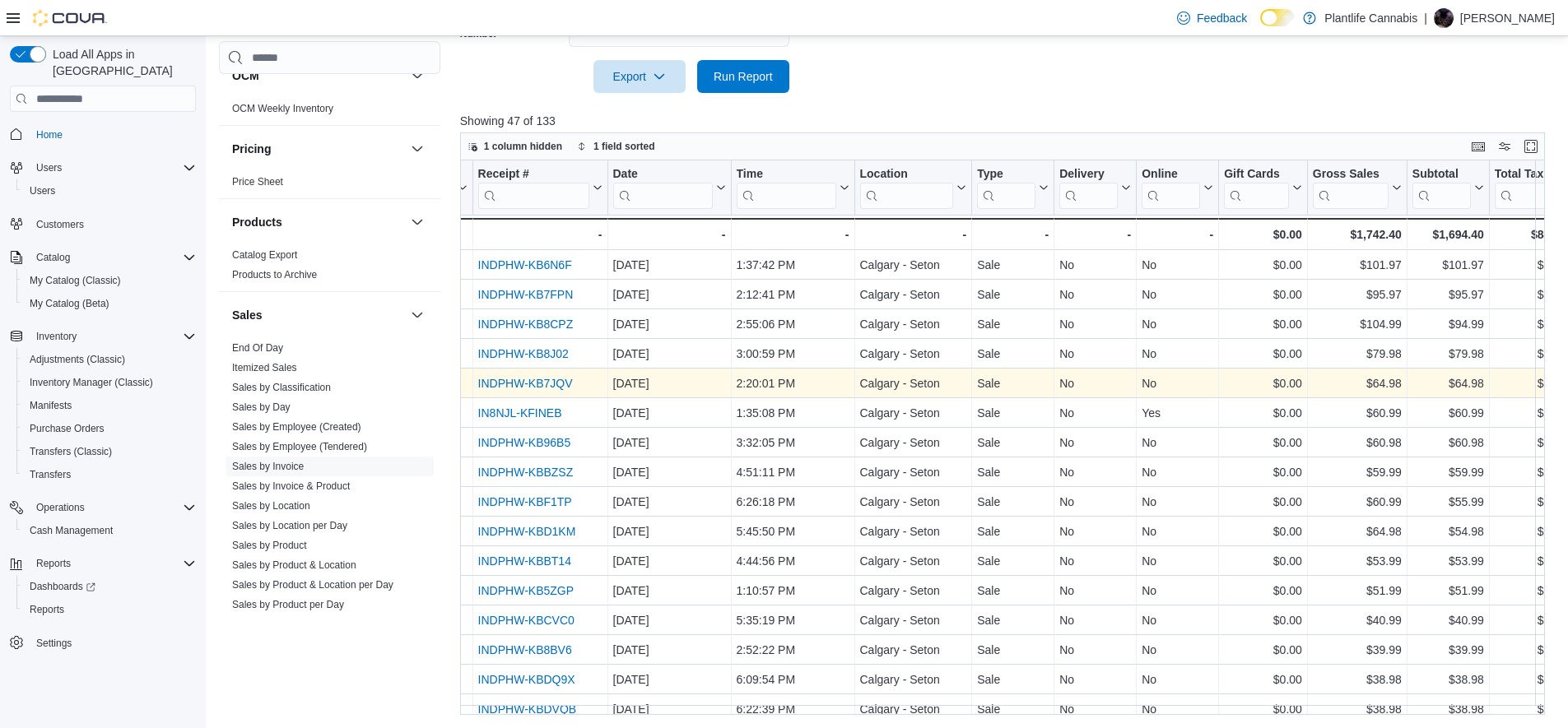
click at [539, 383] on link "INDPHW-KB7JQV" at bounding box center [525, 383] width 95 height 13
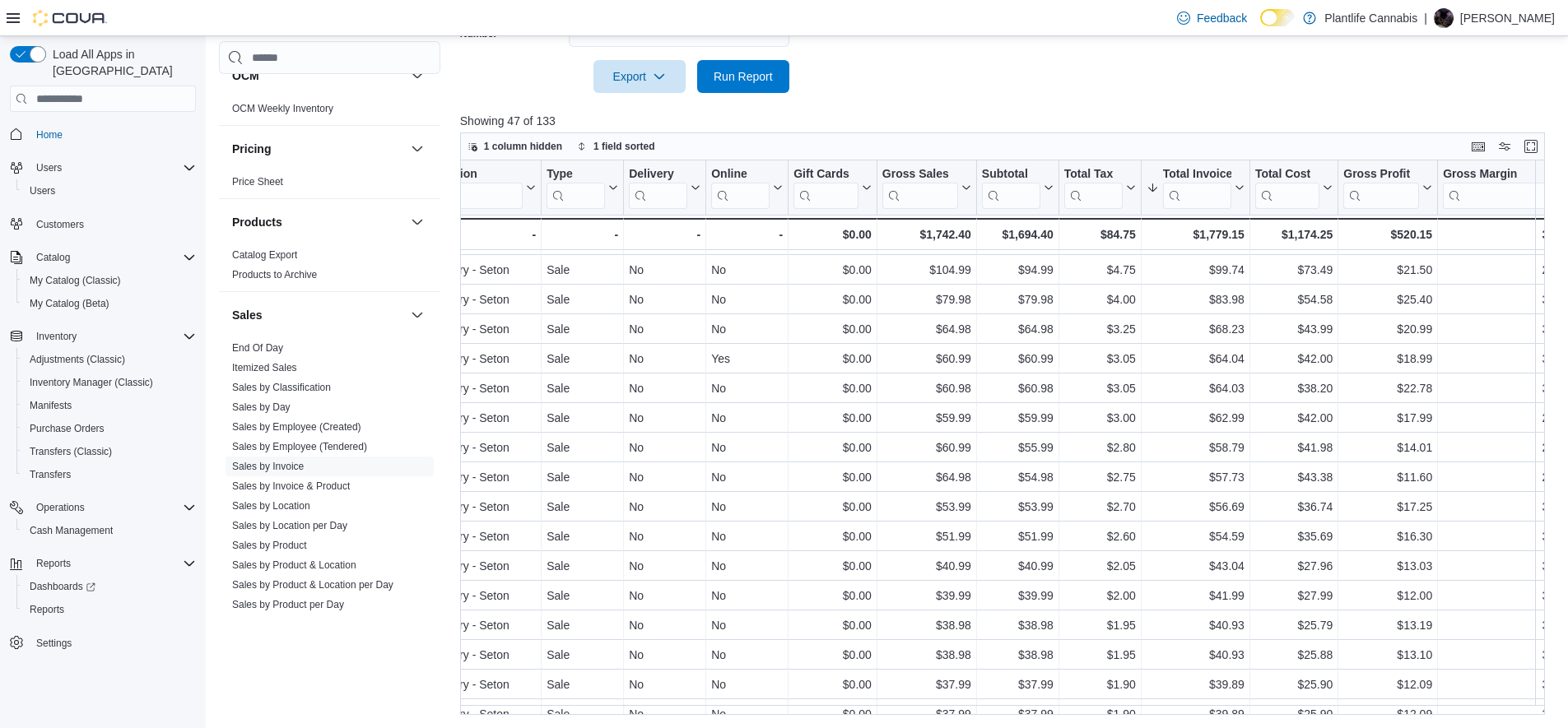
scroll to position [0, 544]
